Goal: Transaction & Acquisition: Purchase product/service

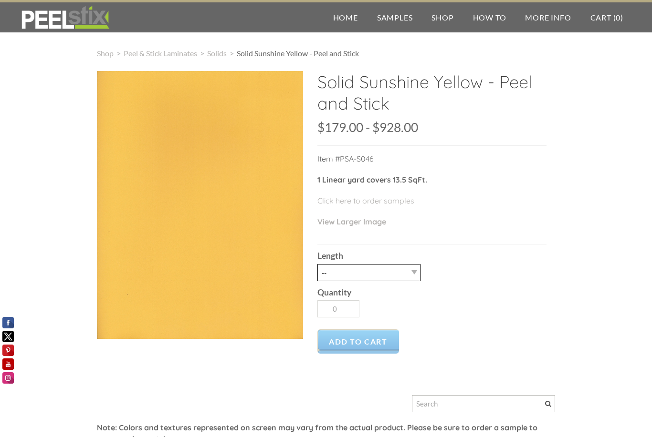
select select "3LY"
type input "1"
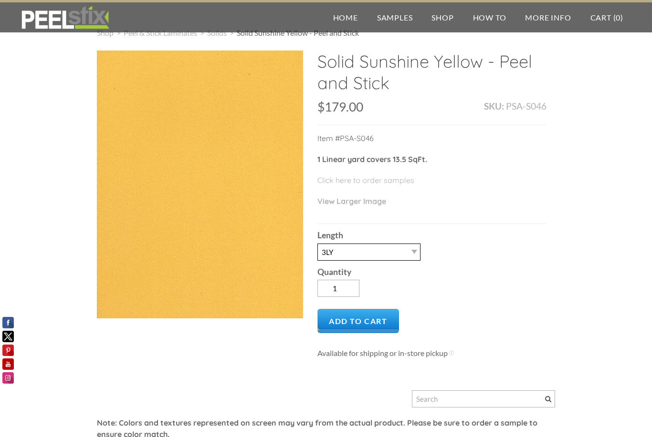
scroll to position [21, 0]
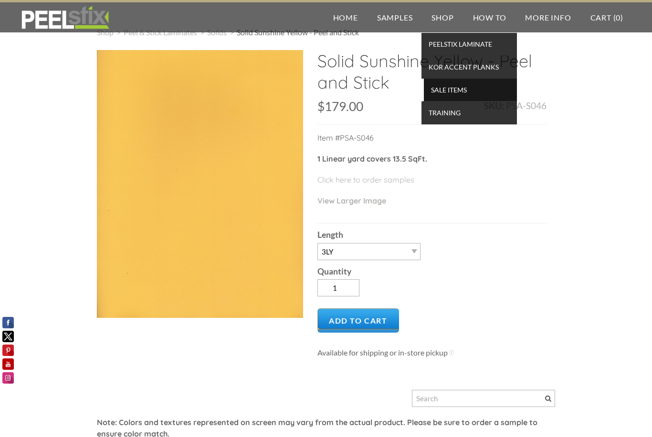
click at [437, 92] on span "SALE ITEMS" at bounding box center [470, 89] width 88 height 13
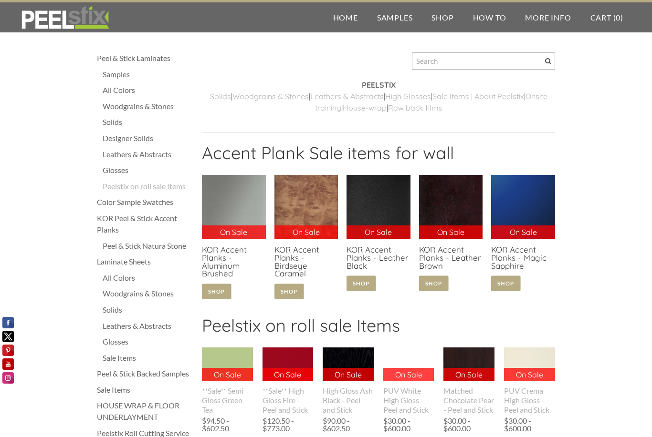
click at [113, 123] on div "Solids" at bounding box center [148, 121] width 90 height 11
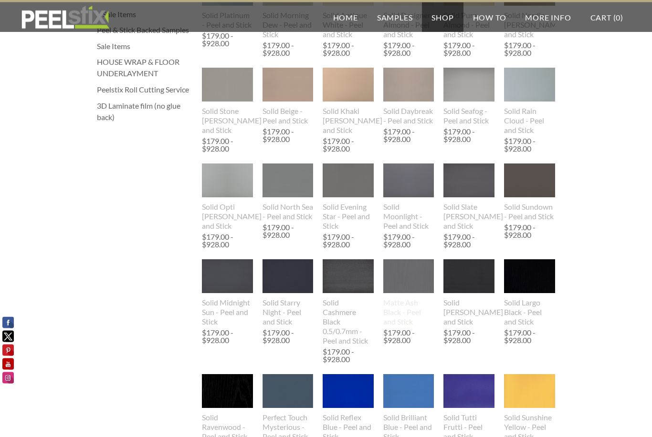
scroll to position [356, 0]
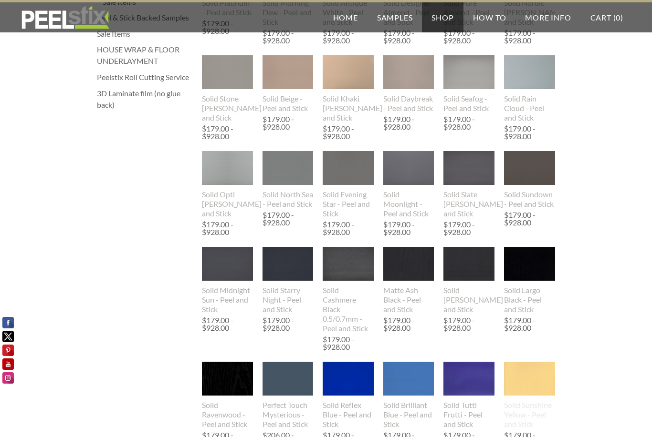
click at [524, 390] on img at bounding box center [529, 379] width 51 height 66
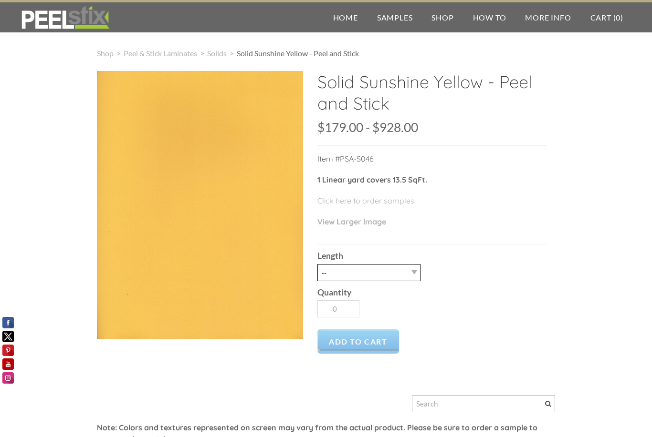
select select "3LY"
type input "1"
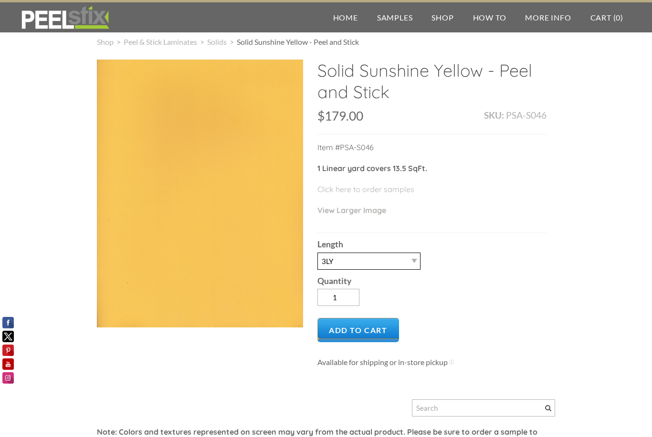
scroll to position [11, 0]
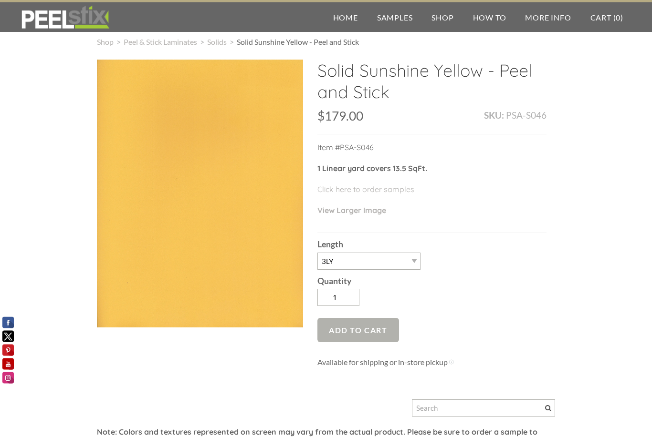
click at [366, 338] on span "Add to Cart" at bounding box center [358, 331] width 82 height 24
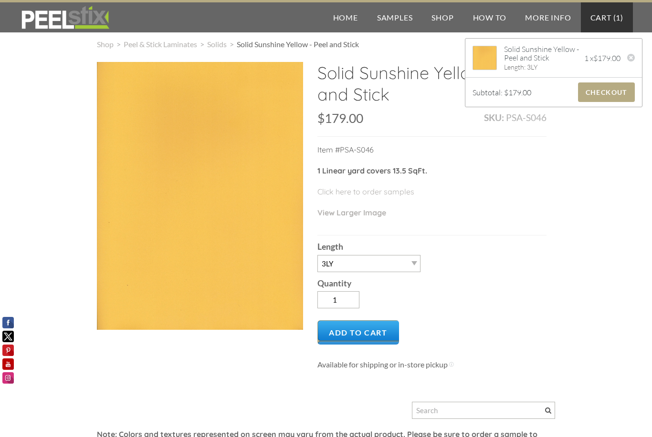
scroll to position [0, 0]
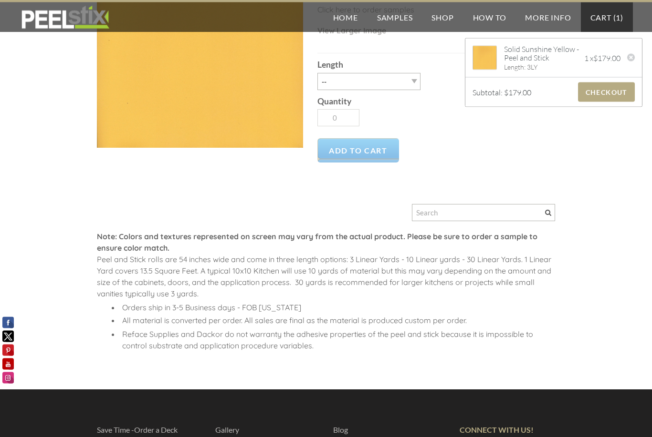
scroll to position [229, 0]
